Goal: Task Accomplishment & Management: Manage account settings

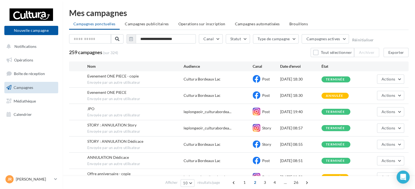
click at [14, 85] on link "Campagnes" at bounding box center [31, 87] width 56 height 11
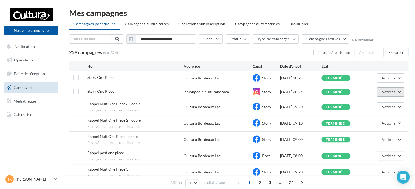
click at [402, 91] on button "Actions" at bounding box center [390, 91] width 27 height 9
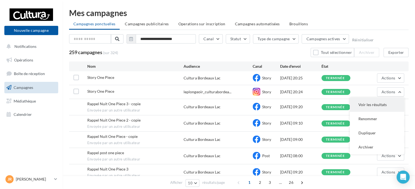
click at [382, 105] on button "Voir les résultats" at bounding box center [377, 105] width 54 height 14
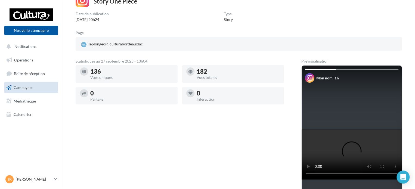
scroll to position [24, 0]
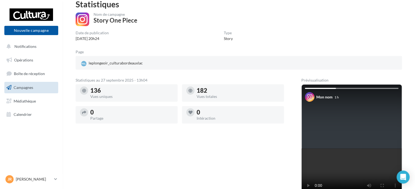
click at [233, 115] on div "0" at bounding box center [238, 112] width 83 height 6
click at [192, 116] on div at bounding box center [190, 112] width 8 height 8
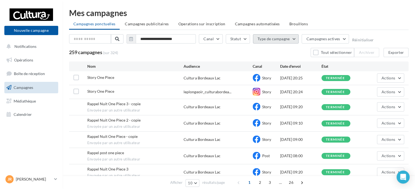
click at [275, 40] on button "Type de campagne" at bounding box center [276, 38] width 46 height 9
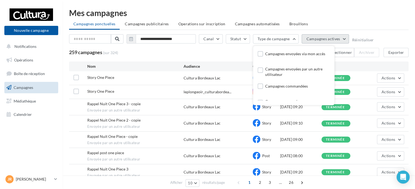
click at [333, 38] on span "Campagnes actives" at bounding box center [323, 38] width 34 height 5
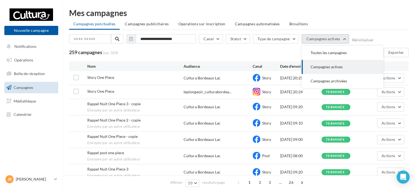
click at [333, 38] on span "Campagnes actives" at bounding box center [323, 38] width 34 height 5
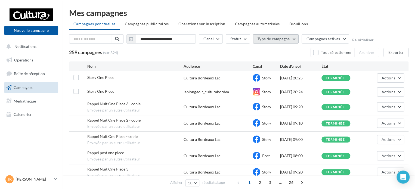
click at [289, 40] on button "Type de campagne" at bounding box center [276, 38] width 46 height 9
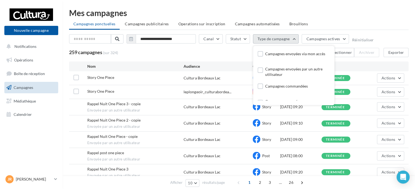
click at [289, 37] on button "Type de campagne" at bounding box center [276, 38] width 46 height 9
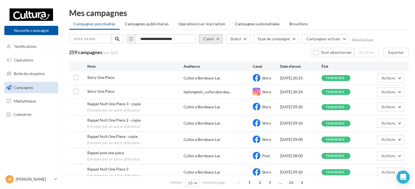
click at [219, 37] on button "Canal" at bounding box center [211, 38] width 24 height 9
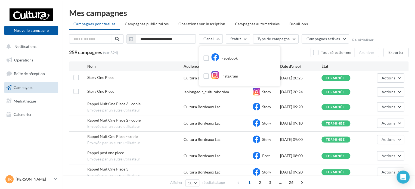
click at [206, 79] on div at bounding box center [205, 76] width 5 height 7
click at [206, 75] on label at bounding box center [205, 75] width 5 height 5
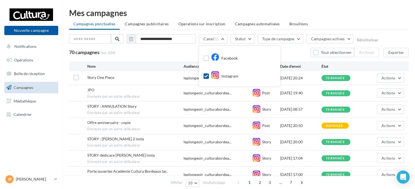
click at [379, 3] on div "**********" at bounding box center [239, 127] width 352 height 255
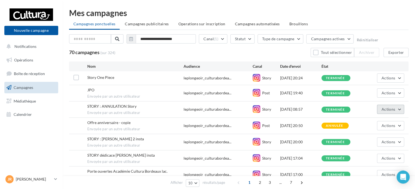
click at [402, 111] on button "Actions" at bounding box center [390, 109] width 27 height 9
click at [372, 118] on button "Voir les résultats" at bounding box center [377, 122] width 54 height 14
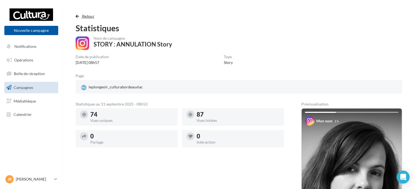
click at [89, 17] on span "Retour" at bounding box center [88, 16] width 12 height 5
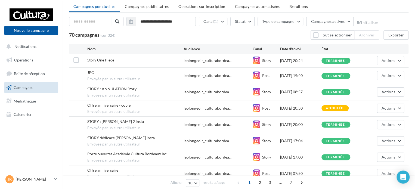
scroll to position [27, 0]
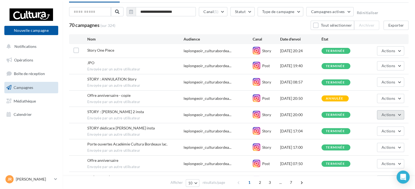
click at [402, 117] on button "Actions" at bounding box center [390, 114] width 27 height 9
click at [381, 125] on button "Voir les résultats" at bounding box center [377, 127] width 54 height 14
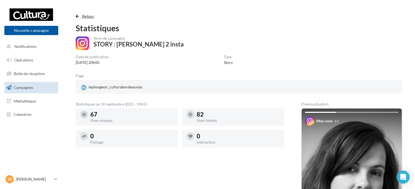
click at [87, 15] on span "Retour" at bounding box center [88, 16] width 12 height 5
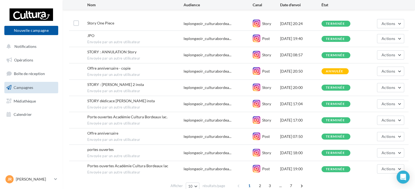
scroll to position [80, 0]
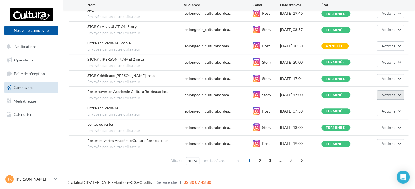
click at [396, 95] on button "Actions" at bounding box center [390, 94] width 27 height 9
click at [375, 104] on button "Voir les résultats" at bounding box center [377, 108] width 54 height 14
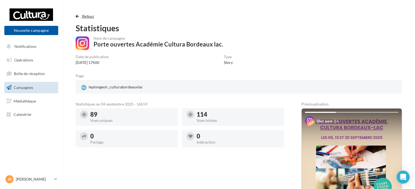
click at [82, 16] on span "Retour" at bounding box center [88, 16] width 12 height 5
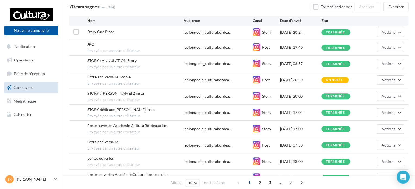
scroll to position [73, 0]
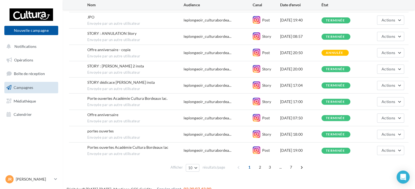
click at [404, 135] on div "portes ouvertes Envoyée par un autre utilisateur leplongeoir_culturabordea... S…" at bounding box center [238, 134] width 339 height 16
click at [403, 134] on button "Actions" at bounding box center [390, 134] width 27 height 9
click at [381, 145] on button "Voir les résultats" at bounding box center [377, 147] width 54 height 14
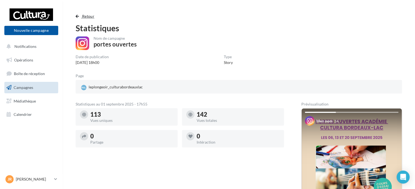
click at [79, 14] on button "Retour" at bounding box center [86, 16] width 21 height 7
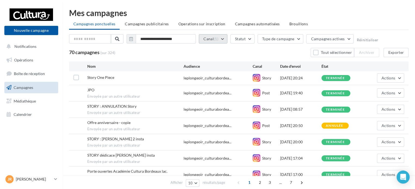
click at [214, 38] on span "(1)" at bounding box center [216, 39] width 5 height 4
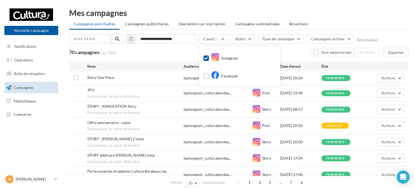
click at [203, 56] on label at bounding box center [205, 57] width 5 height 5
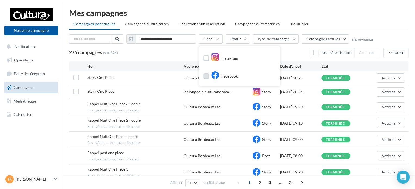
click at [206, 77] on label at bounding box center [205, 75] width 5 height 5
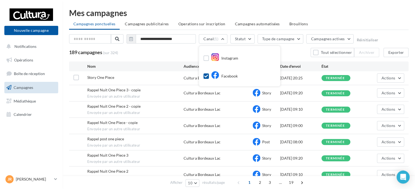
click at [167, 49] on div "189 campagnes (sur 324) Tout sélectionner Archiver Exporter" at bounding box center [238, 52] width 339 height 9
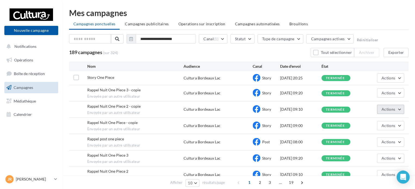
click at [399, 110] on button "Actions" at bounding box center [390, 109] width 27 height 9
click at [387, 119] on button "Voir les résultats" at bounding box center [377, 122] width 54 height 14
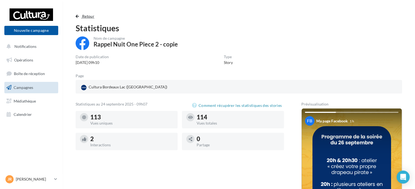
click at [79, 16] on button "Retour" at bounding box center [86, 16] width 21 height 7
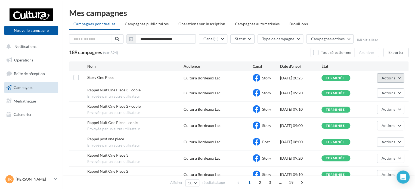
click at [397, 75] on button "Actions" at bounding box center [390, 77] width 27 height 9
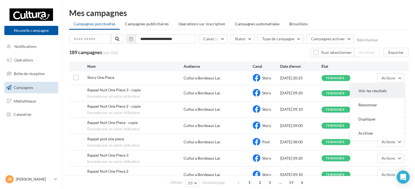
click at [385, 88] on button "Voir les résultats" at bounding box center [377, 91] width 54 height 14
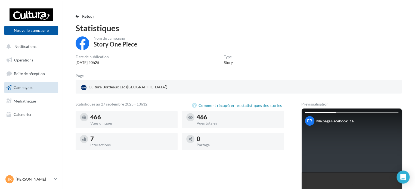
click at [87, 17] on span "Retour" at bounding box center [88, 16] width 12 height 5
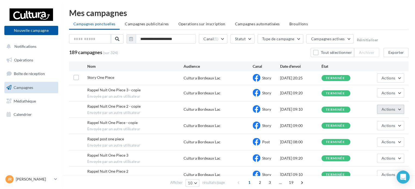
click at [398, 107] on button "Actions" at bounding box center [390, 109] width 27 height 9
click at [380, 124] on button "Voir les résultats" at bounding box center [377, 122] width 54 height 14
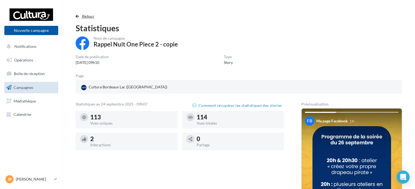
click at [86, 15] on span "Retour" at bounding box center [88, 16] width 12 height 5
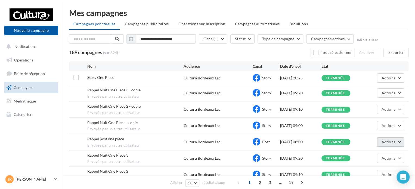
click at [397, 138] on button "Actions" at bounding box center [390, 141] width 27 height 9
click at [378, 151] on button "Voir les résultats" at bounding box center [377, 155] width 54 height 14
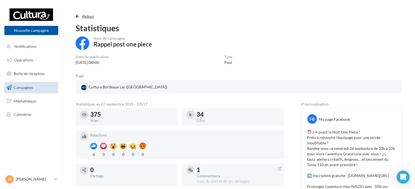
click at [89, 16] on span "Retour" at bounding box center [88, 16] width 12 height 5
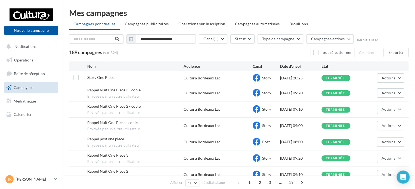
scroll to position [27, 0]
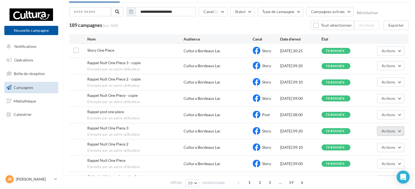
click at [401, 130] on button "Actions" at bounding box center [390, 130] width 27 height 9
click at [376, 142] on button "Voir les résultats" at bounding box center [377, 144] width 54 height 14
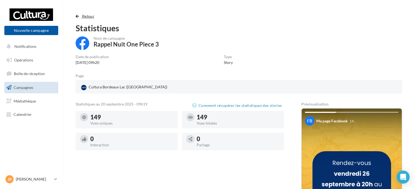
click at [91, 18] on span "Retour" at bounding box center [88, 16] width 12 height 5
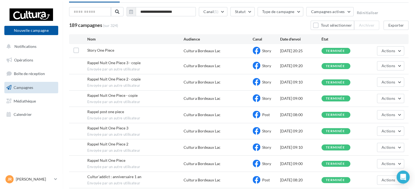
scroll to position [59, 0]
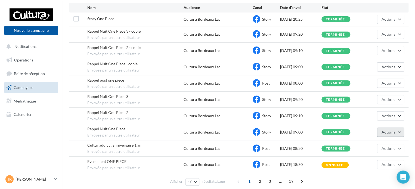
click at [392, 130] on span "Actions" at bounding box center [388, 132] width 14 height 5
click at [370, 142] on button "Voir les résultats" at bounding box center [377, 145] width 54 height 14
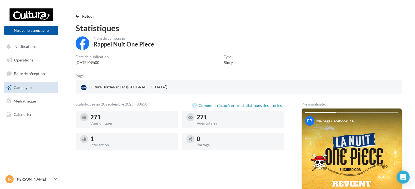
click at [90, 17] on span "Retour" at bounding box center [88, 16] width 12 height 5
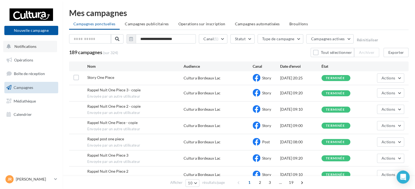
click at [26, 48] on span "Notifications" at bounding box center [25, 46] width 22 height 5
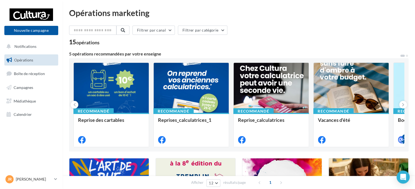
click at [0, 88] on nav "Nouvelle campagne Nouvelle campagne Notifications Opérations Boîte de réception…" at bounding box center [31, 94] width 63 height 189
click at [13, 86] on link "Campagnes" at bounding box center [31, 87] width 56 height 11
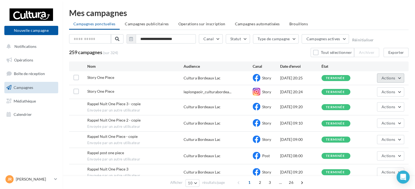
click at [398, 77] on button "Actions" at bounding box center [390, 77] width 27 height 9
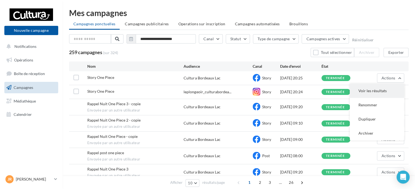
click at [380, 88] on button "Voir les résultats" at bounding box center [377, 91] width 54 height 14
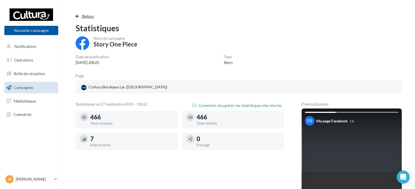
click at [79, 15] on button "Retour" at bounding box center [86, 16] width 21 height 7
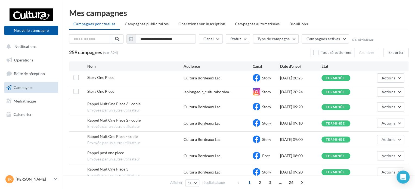
scroll to position [27, 0]
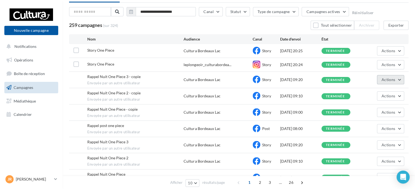
click at [395, 78] on button "Actions" at bounding box center [390, 79] width 27 height 9
click at [383, 89] on button "Voir les résultats" at bounding box center [377, 92] width 54 height 14
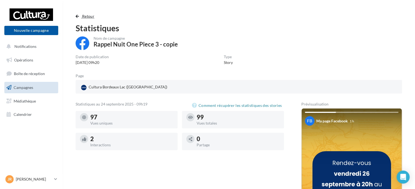
click at [85, 14] on span "Retour" at bounding box center [88, 16] width 12 height 5
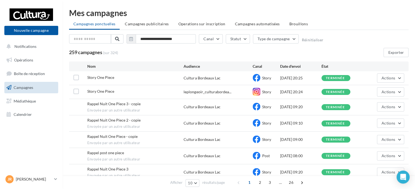
scroll to position [27, 0]
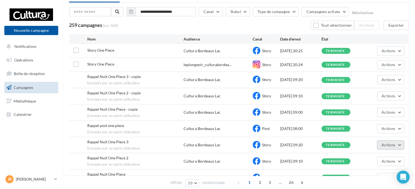
click at [392, 146] on span "Actions" at bounding box center [388, 144] width 14 height 5
click at [374, 158] on button "Voir les résultats" at bounding box center [377, 158] width 54 height 14
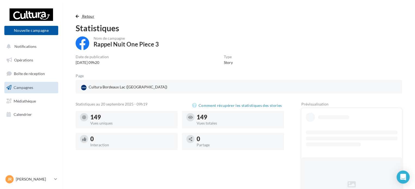
click at [82, 18] on span "Retour" at bounding box center [88, 16] width 12 height 5
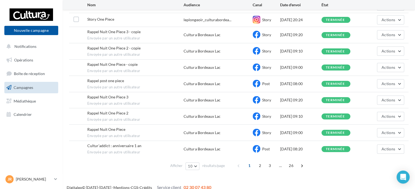
scroll to position [77, 0]
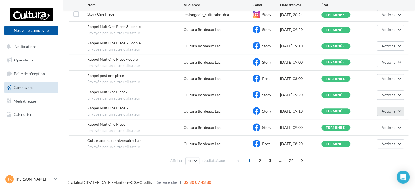
click at [390, 109] on span "Actions" at bounding box center [388, 111] width 14 height 5
click at [380, 122] on button "Voir les résultats" at bounding box center [377, 124] width 54 height 14
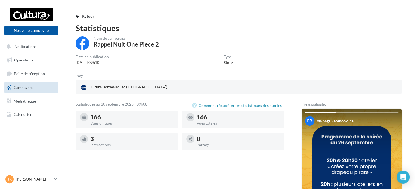
click at [85, 15] on span "Retour" at bounding box center [88, 16] width 12 height 5
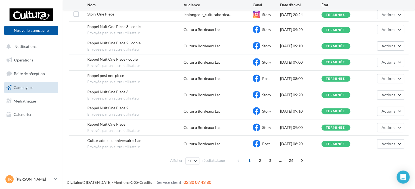
scroll to position [77, 0]
click at [401, 141] on button "Actions" at bounding box center [390, 143] width 27 height 9
click at [382, 155] on button "Voir les résultats" at bounding box center [377, 157] width 54 height 14
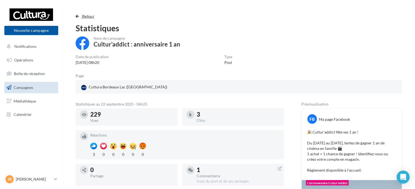
click at [82, 18] on span "Retour" at bounding box center [88, 16] width 12 height 5
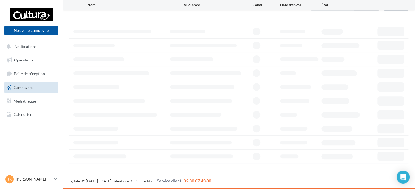
scroll to position [46, 0]
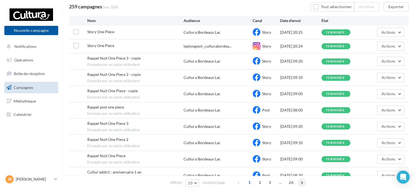
click at [302, 180] on span at bounding box center [301, 182] width 9 height 9
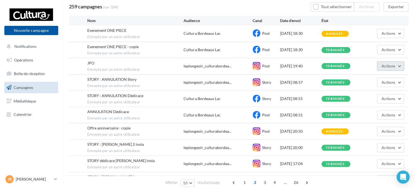
click at [384, 64] on span "Actions" at bounding box center [388, 66] width 14 height 5
click at [382, 80] on button "Voir les résultats" at bounding box center [377, 79] width 54 height 14
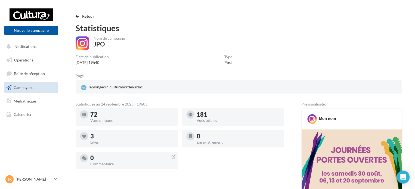
click at [90, 16] on span "Retour" at bounding box center [88, 16] width 12 height 5
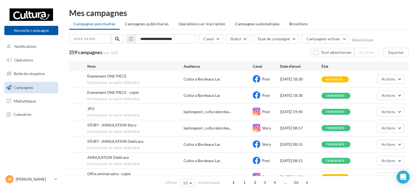
click at [30, 86] on span "Campagnes" at bounding box center [24, 87] width 20 height 5
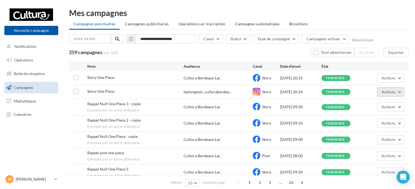
click at [393, 92] on span "Actions" at bounding box center [388, 91] width 14 height 5
click at [393, 103] on button "Voir les résultats" at bounding box center [377, 105] width 54 height 14
click at [392, 95] on button "Actions" at bounding box center [390, 91] width 27 height 9
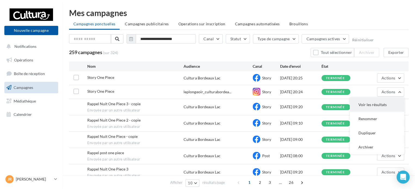
click at [387, 102] on button "Voir les résultats" at bounding box center [377, 105] width 54 height 14
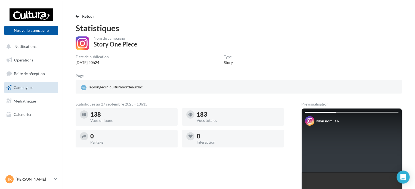
click at [91, 18] on span "Retour" at bounding box center [88, 16] width 12 height 5
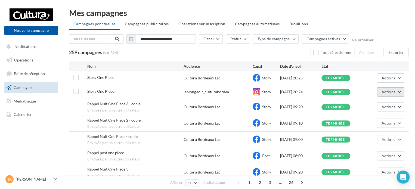
click at [400, 92] on button "Actions" at bounding box center [390, 91] width 27 height 9
click at [380, 105] on button "Voir les résultats" at bounding box center [377, 105] width 54 height 14
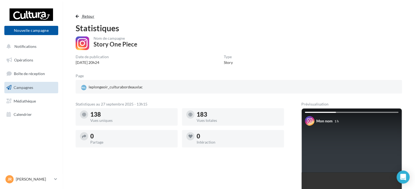
click at [89, 17] on span "Retour" at bounding box center [88, 16] width 12 height 5
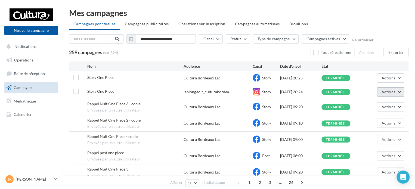
click at [391, 90] on span "Actions" at bounding box center [388, 91] width 14 height 5
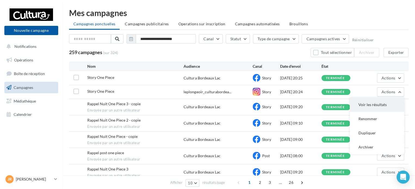
click at [376, 104] on button "Voir les résultats" at bounding box center [377, 105] width 54 height 14
click at [17, 85] on link "Campagnes" at bounding box center [31, 87] width 56 height 11
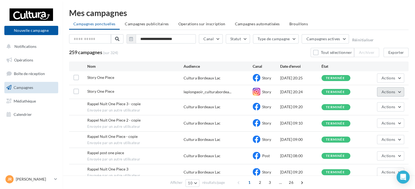
click at [394, 94] on span "Actions" at bounding box center [388, 91] width 14 height 5
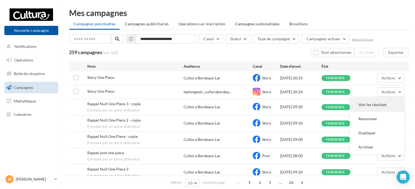
click at [381, 102] on button "Voir les résultats" at bounding box center [377, 105] width 54 height 14
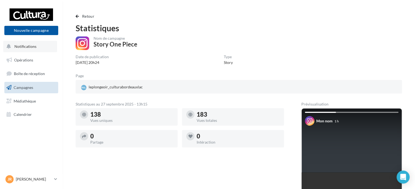
click at [31, 51] on button "Notifications" at bounding box center [30, 46] width 54 height 11
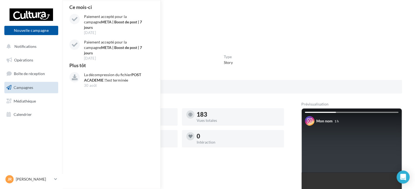
click at [29, 89] on span "Campagnes" at bounding box center [24, 87] width 20 height 5
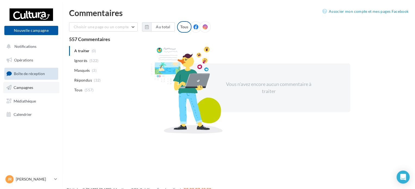
click at [29, 93] on link "Campagnes" at bounding box center [31, 87] width 56 height 11
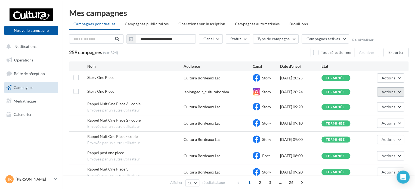
click at [401, 91] on button "Actions" at bounding box center [390, 91] width 27 height 9
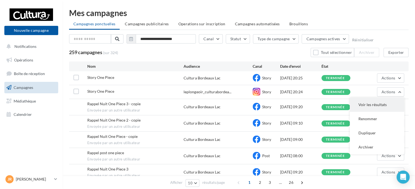
click at [385, 104] on button "Voir les résultats" at bounding box center [377, 105] width 54 height 14
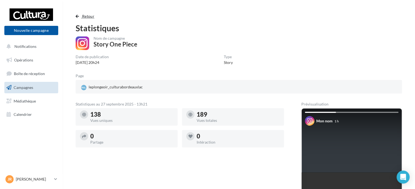
click at [88, 14] on span "Retour" at bounding box center [88, 16] width 12 height 5
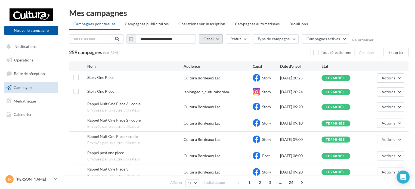
click at [219, 39] on button "Canal" at bounding box center [211, 38] width 24 height 9
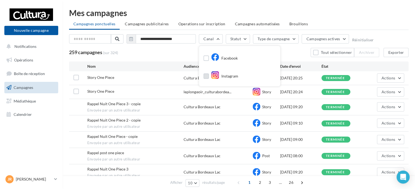
click at [206, 76] on label at bounding box center [205, 75] width 5 height 5
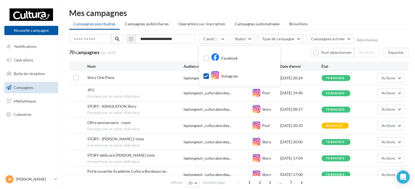
click at [184, 50] on div "70 campagnes (sur 324) Tout sélectionner Archiver Exporter" at bounding box center [238, 52] width 339 height 9
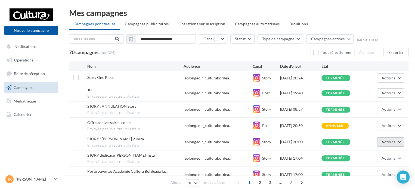
click at [393, 140] on span "Actions" at bounding box center [388, 141] width 14 height 5
click at [380, 154] on button "Voir les résultats" at bounding box center [377, 155] width 54 height 14
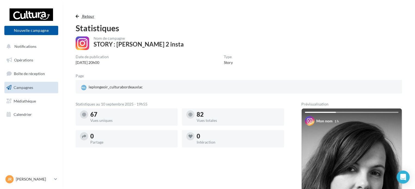
click at [86, 15] on span "Retour" at bounding box center [88, 16] width 12 height 5
